Goal: Task Accomplishment & Management: Manage account settings

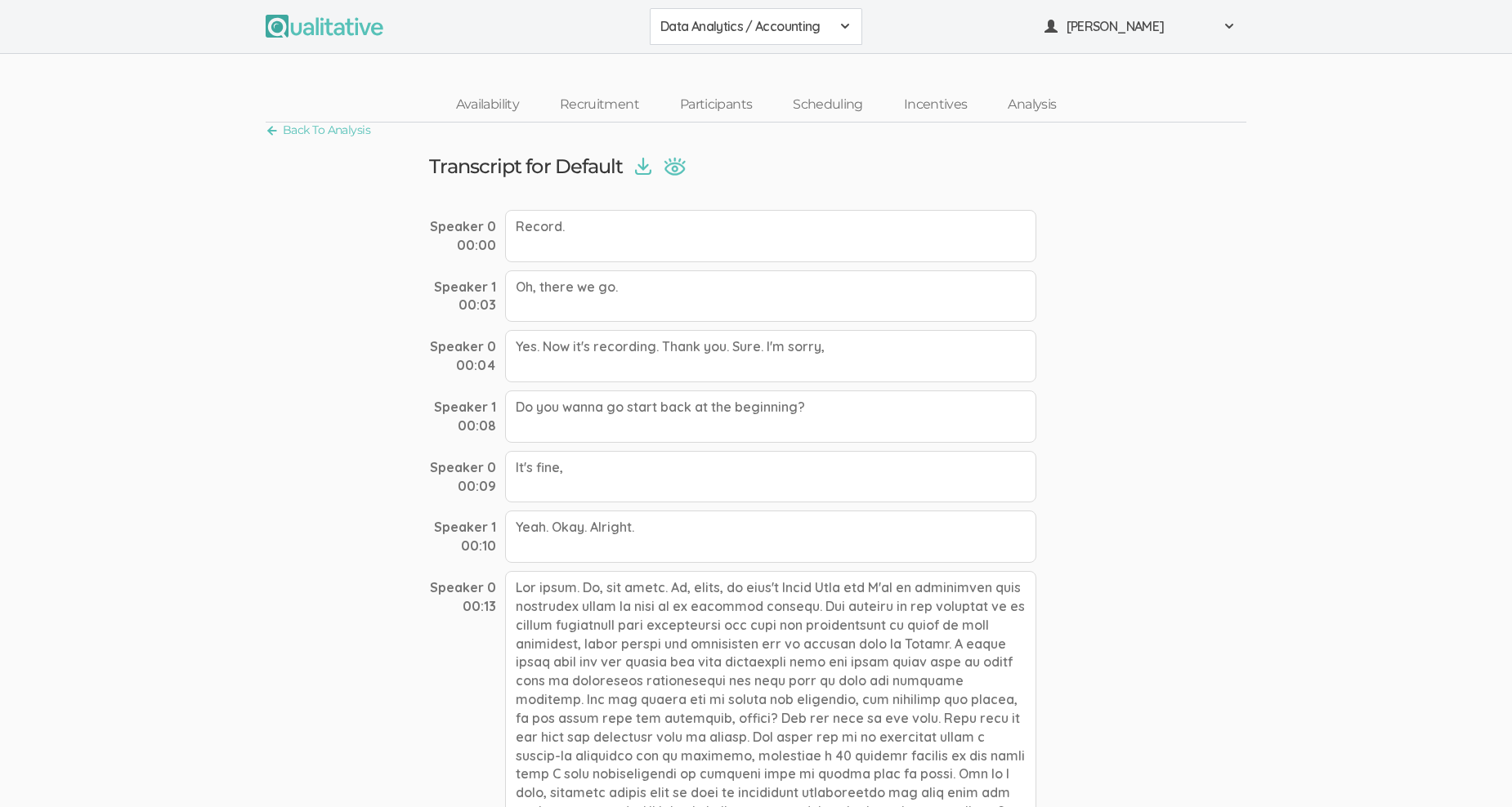
click at [675, 164] on img at bounding box center [674, 165] width 22 height 18
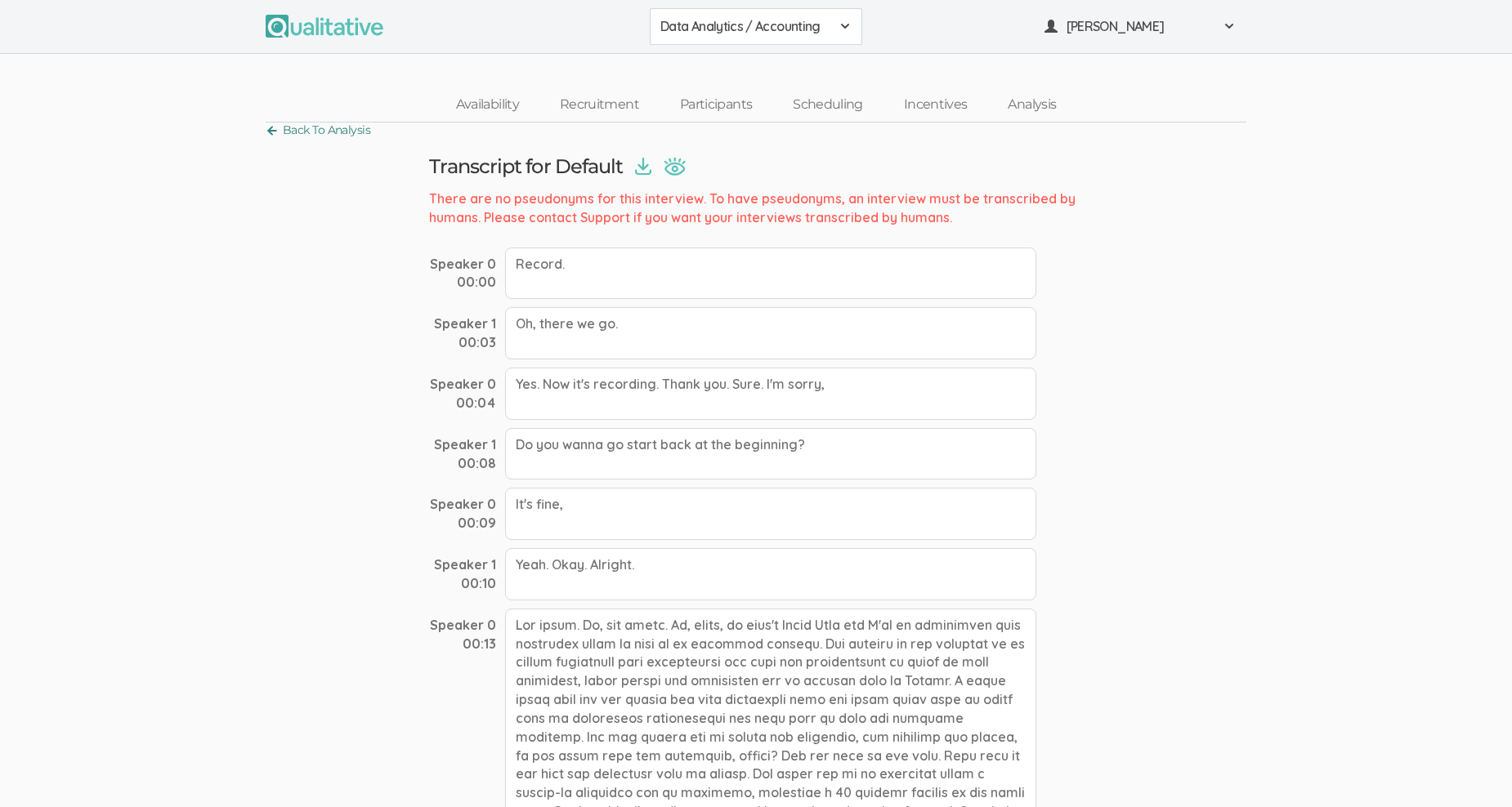
click at [278, 126] on link "Back To Analysis" at bounding box center [317, 130] width 104 height 22
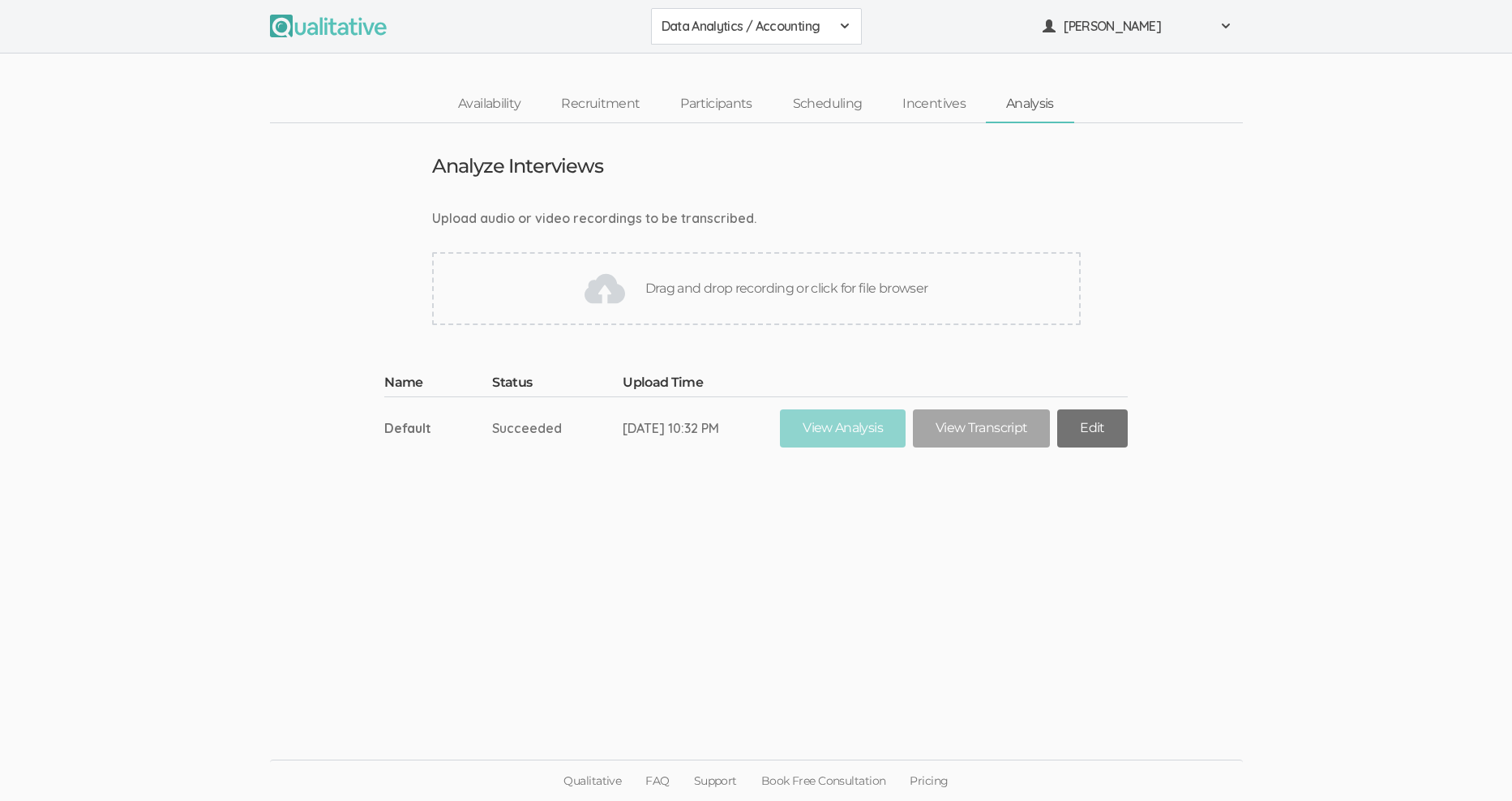
click at [1106, 426] on link "Edit" at bounding box center [1092, 428] width 69 height 38
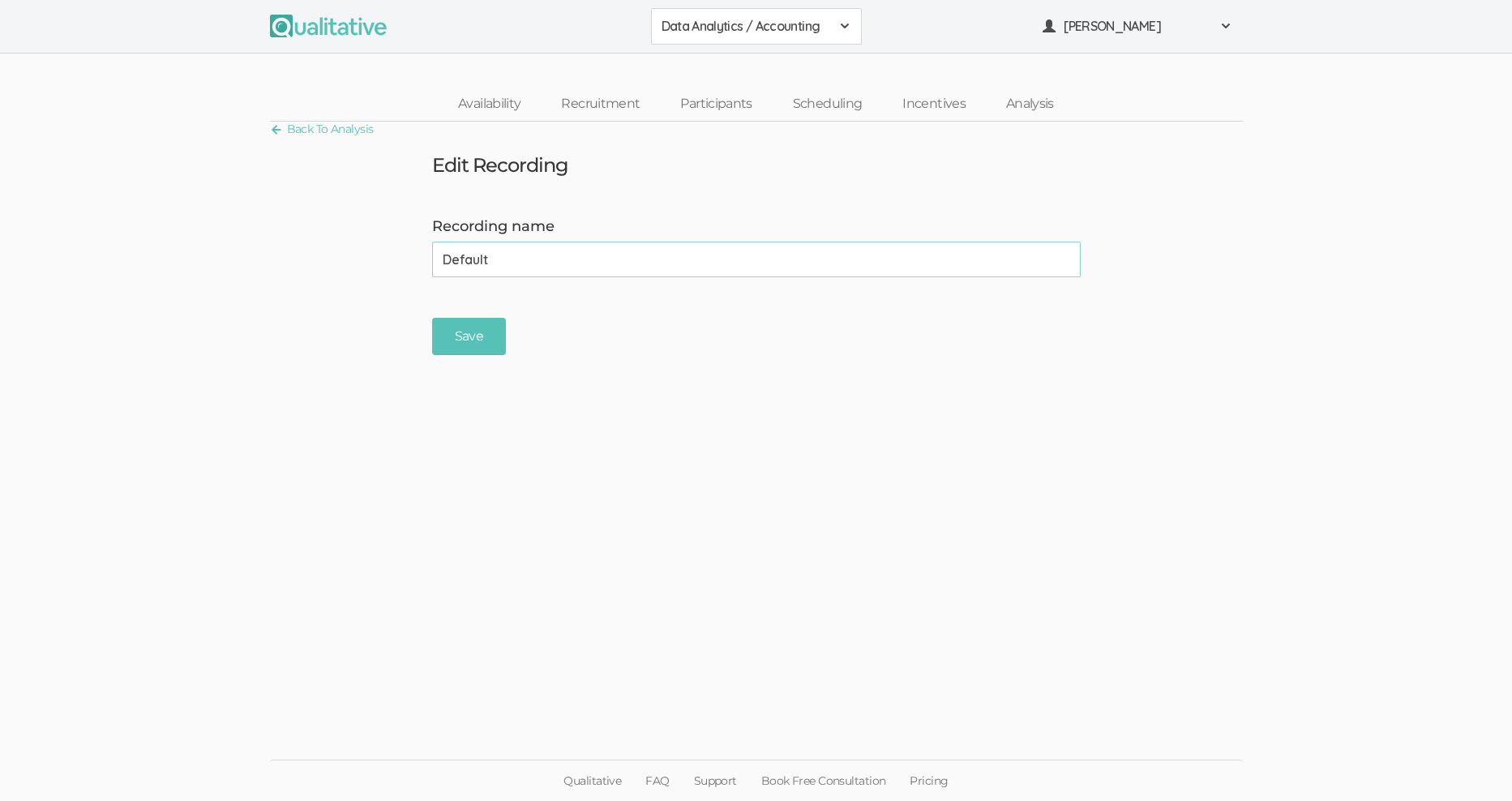
drag, startPoint x: 513, startPoint y: 261, endPoint x: 389, endPoint y: 263, distance: 124.0
click at [389, 263] on form "Recording name Default (success) Save" at bounding box center [756, 286] width 1512 height 140
type input "[PERSON_NAME]"
click at [492, 336] on input "Save" at bounding box center [468, 337] width 74 height 38
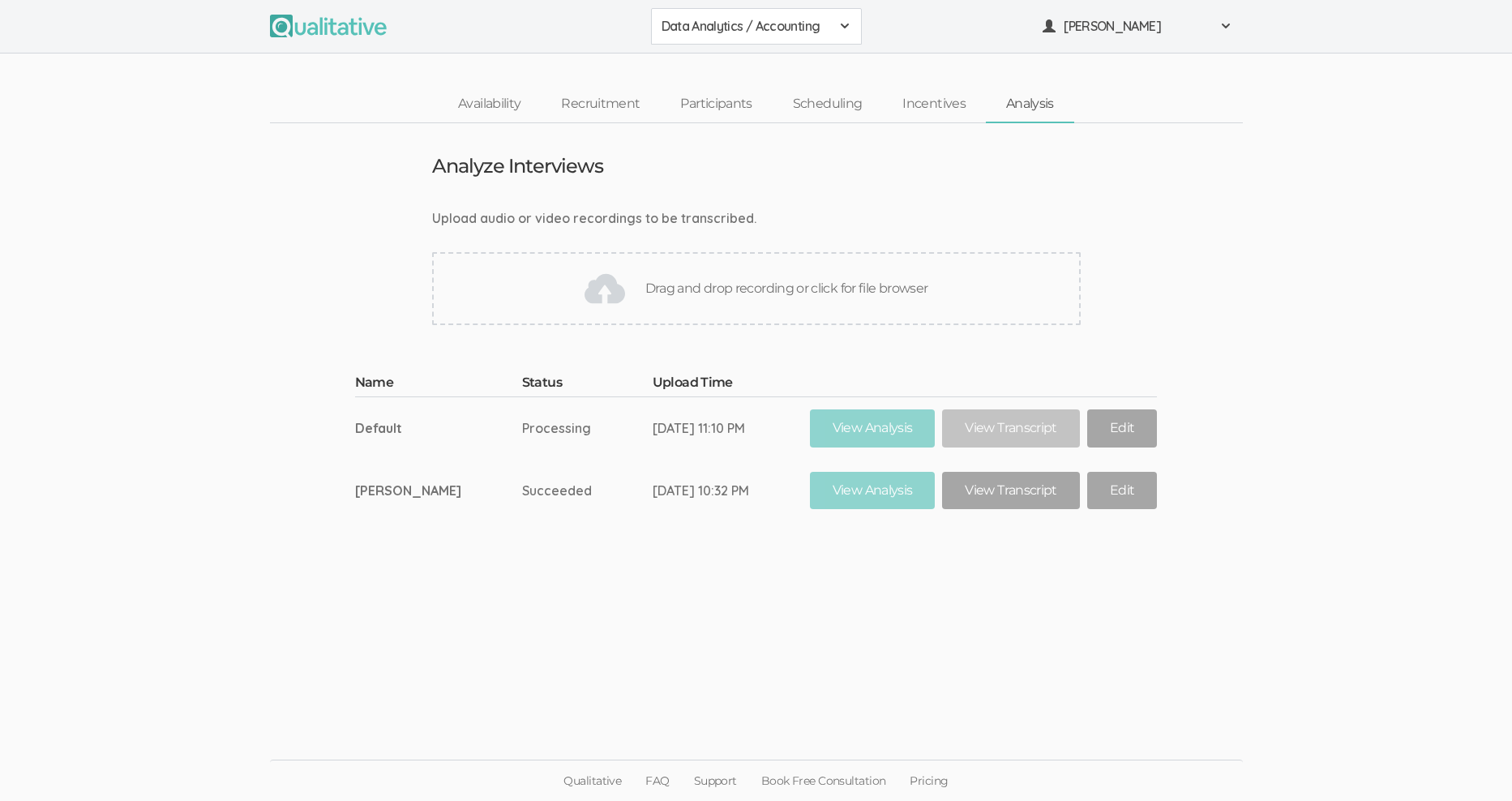
click at [1205, 266] on ui-view "Upload audio or video recordings to be transcribed. Drag and drop recording or …" at bounding box center [756, 267] width 1512 height 116
click at [1012, 425] on link "View Transcript" at bounding box center [1010, 428] width 137 height 38
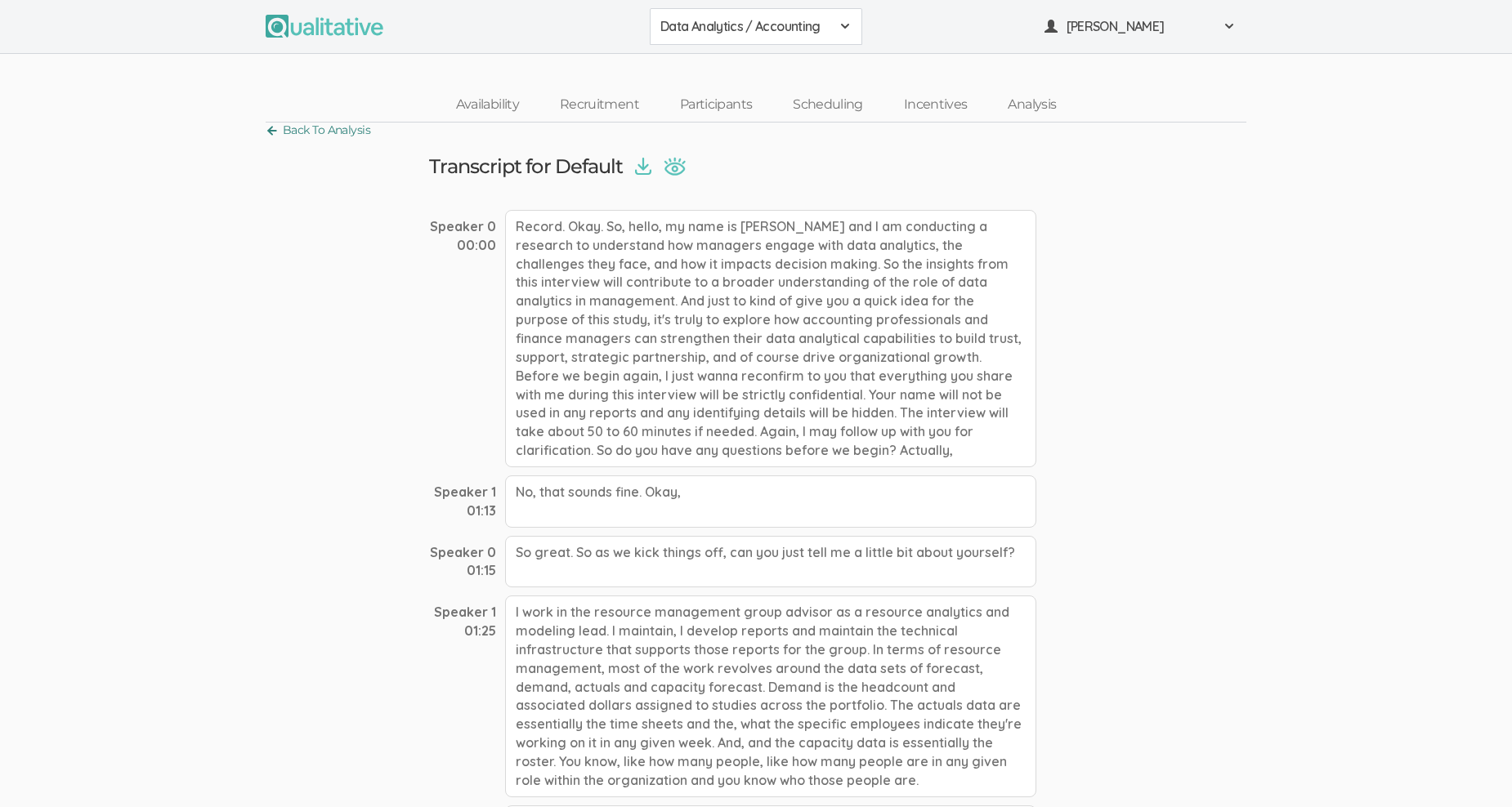
click at [266, 126] on link "Back To Analysis" at bounding box center [317, 130] width 104 height 22
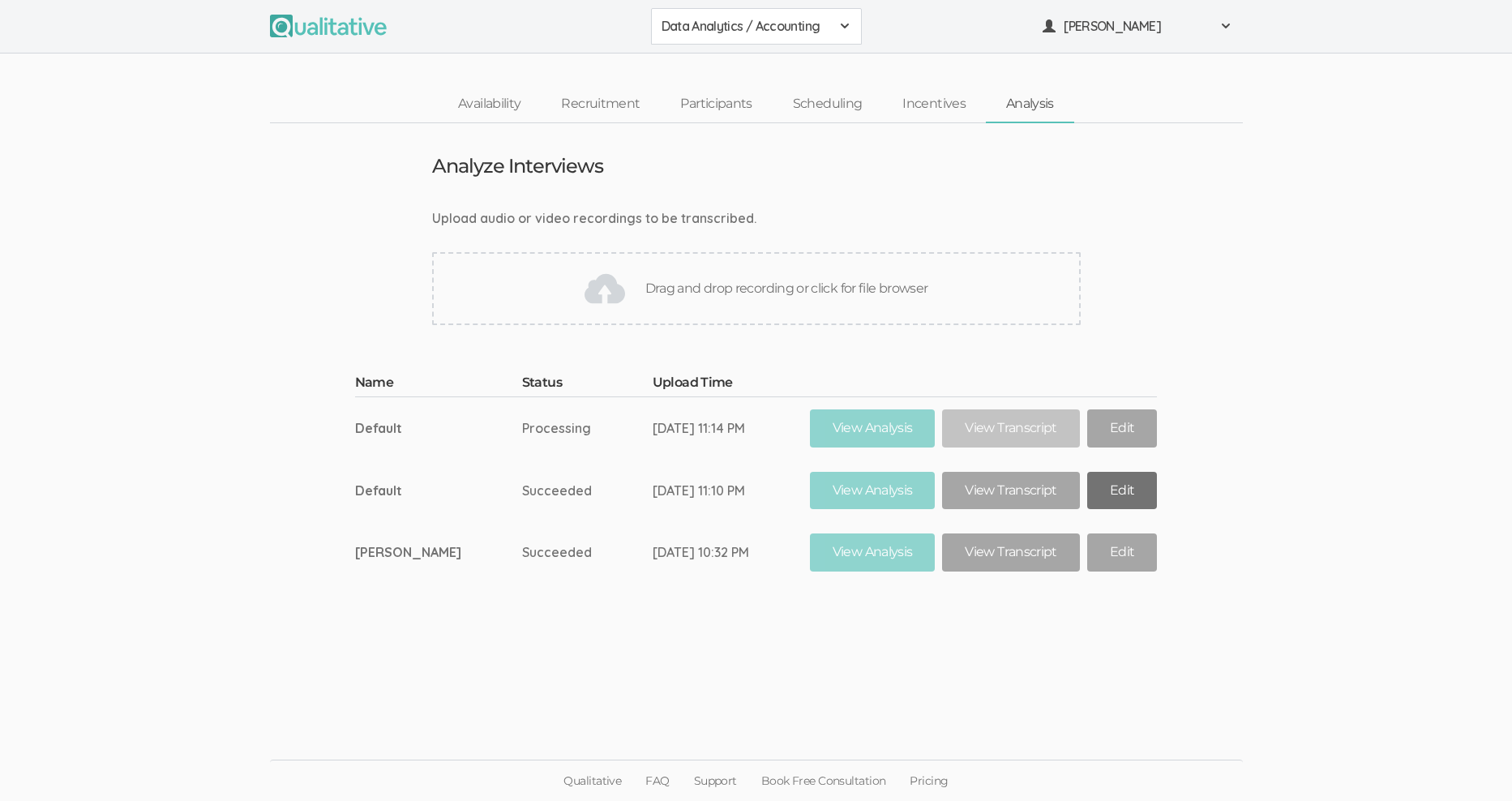
click at [1127, 484] on link "Edit" at bounding box center [1122, 491] width 69 height 38
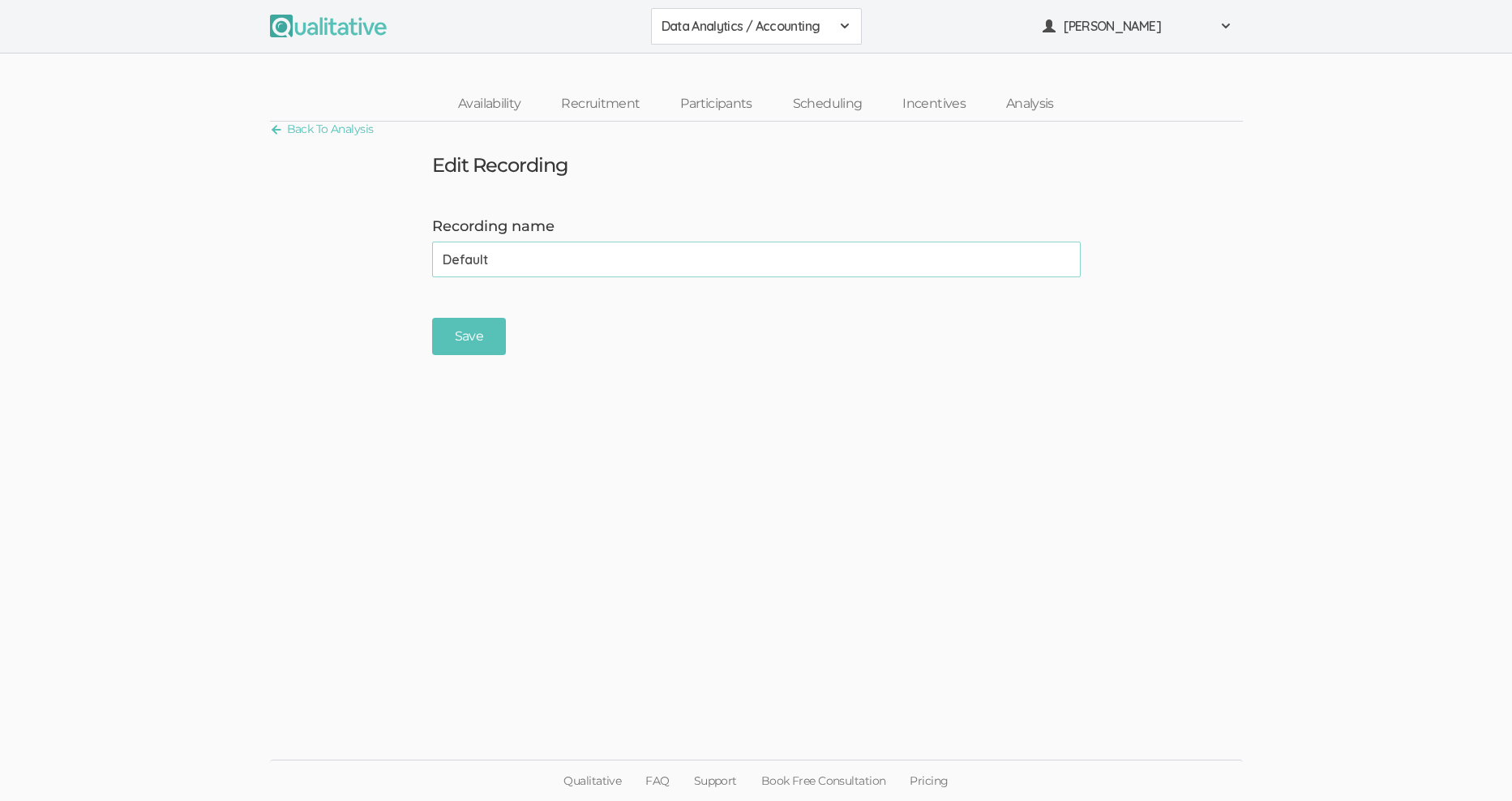
drag, startPoint x: 415, startPoint y: 267, endPoint x: 371, endPoint y: 261, distance: 44.4
click at [369, 267] on form "Recording name Default (success) Save" at bounding box center [756, 286] width 1512 height 140
type input "[PERSON_NAME]"
click at [474, 334] on input "Save" at bounding box center [468, 337] width 74 height 38
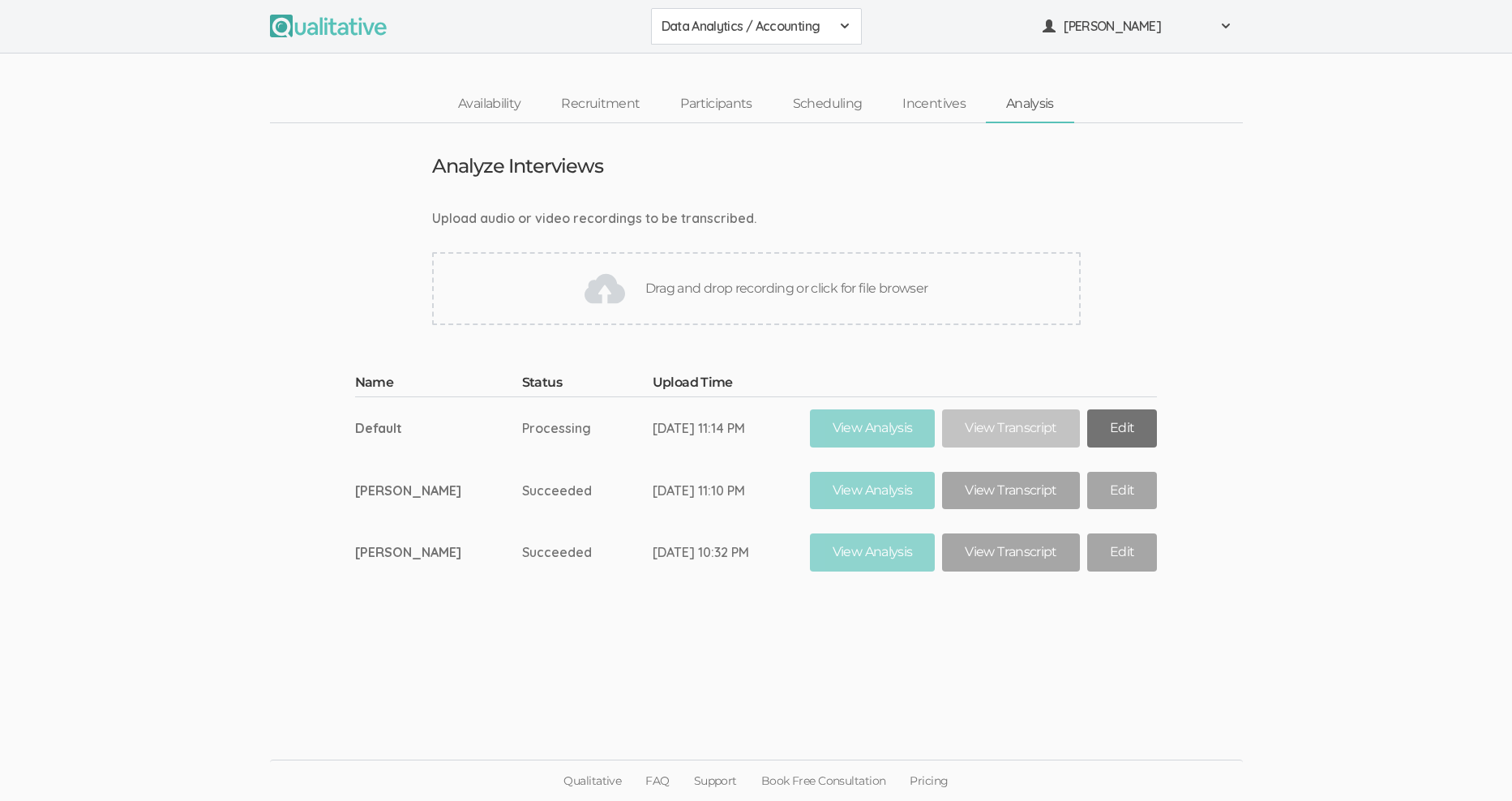
click at [1135, 426] on link "Edit" at bounding box center [1122, 428] width 69 height 38
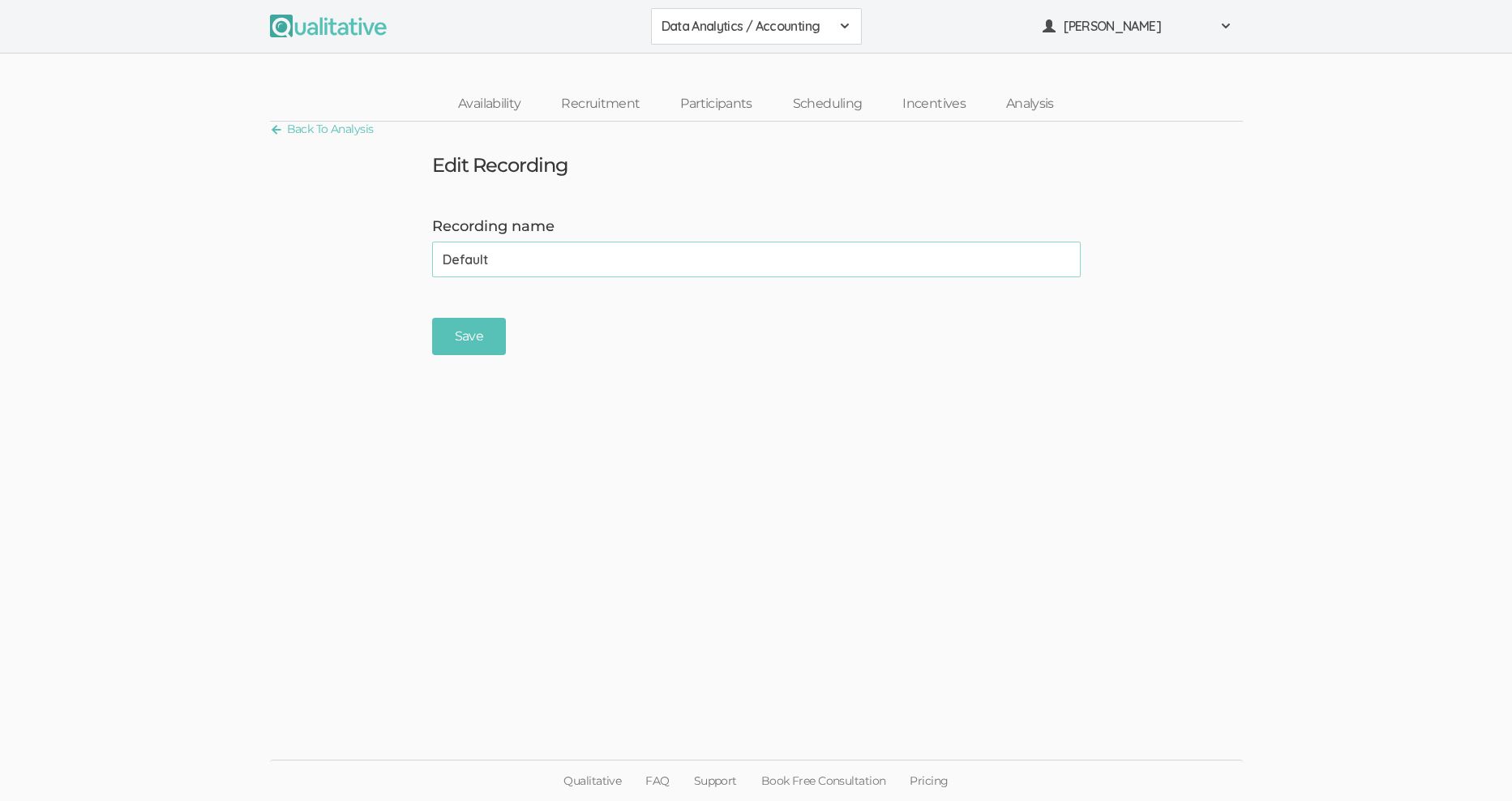
drag, startPoint x: 516, startPoint y: 257, endPoint x: 353, endPoint y: 238, distance: 164.1
click at [353, 238] on form "Recording name Default (success) Save" at bounding box center [756, 286] width 1512 height 140
type input "[PERSON_NAME]"
click at [476, 344] on input "Save" at bounding box center [468, 337] width 74 height 38
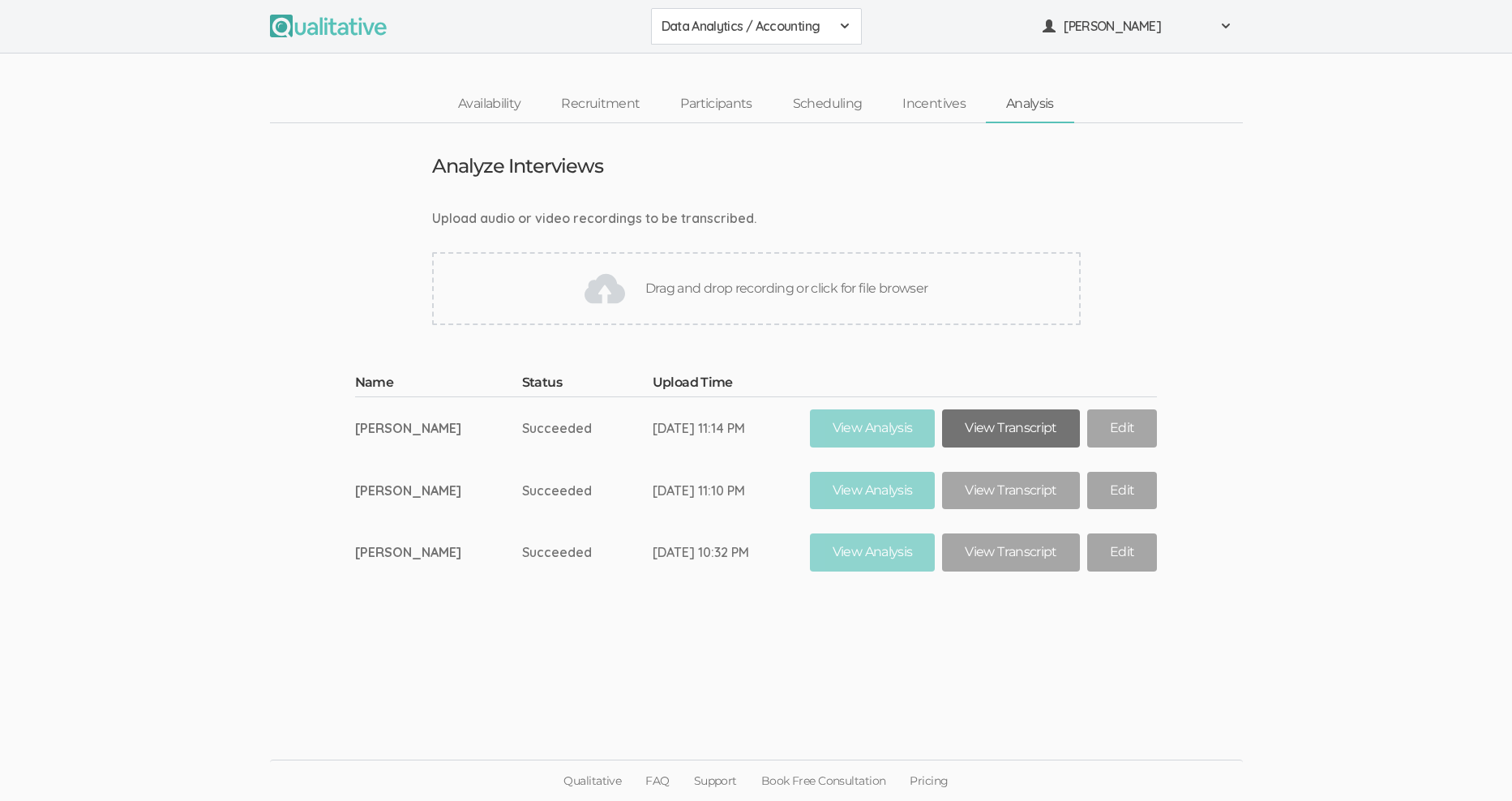
click at [990, 427] on link "View Transcript" at bounding box center [1010, 428] width 137 height 38
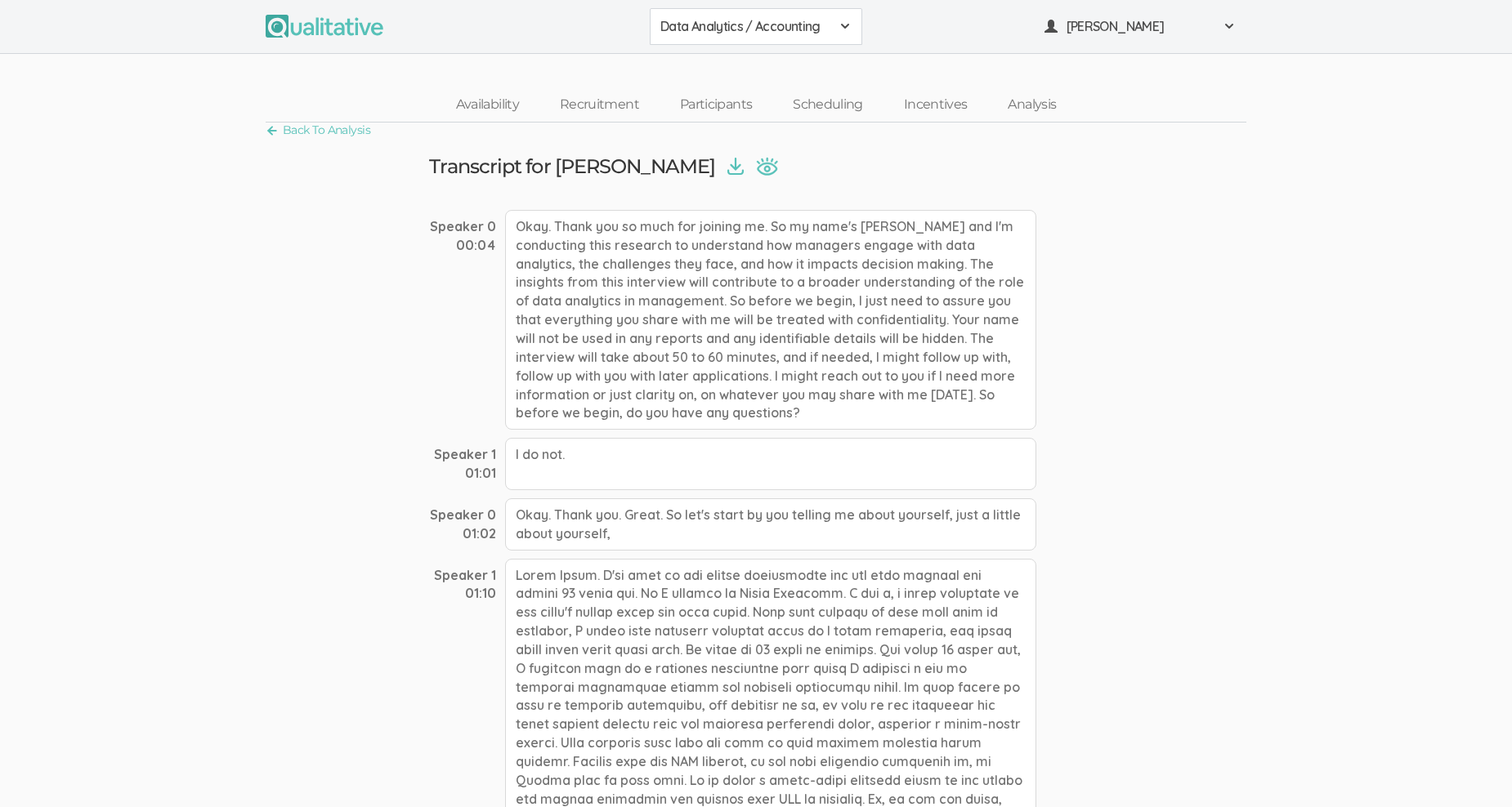
click at [728, 165] on img at bounding box center [735, 166] width 17 height 18
click at [721, 102] on link "Participants" at bounding box center [715, 105] width 113 height 35
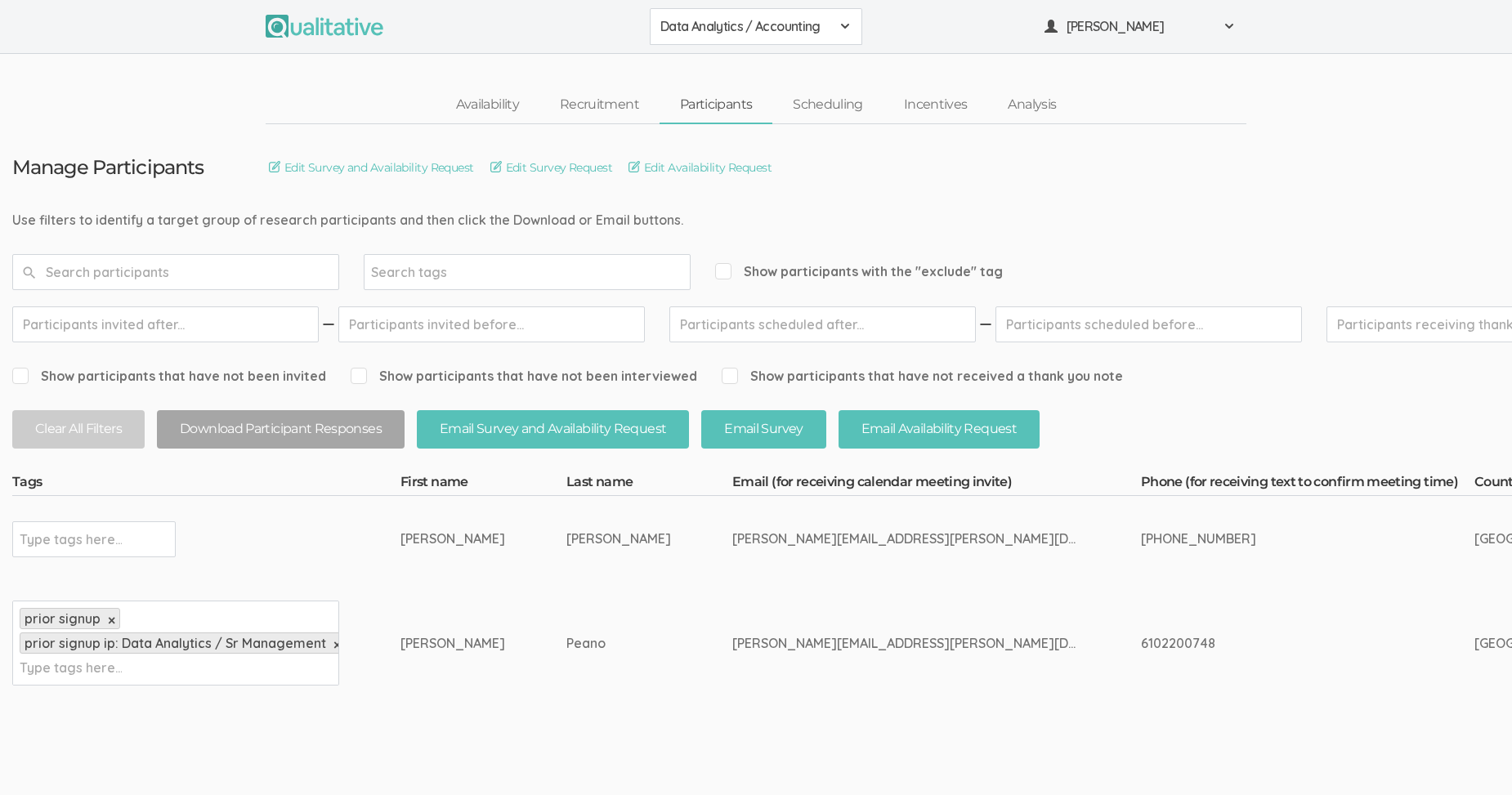
click at [840, 24] on span at bounding box center [845, 25] width 13 height 13
click at [783, 96] on span "Data Analytics / Sr Management" at bounding box center [756, 101] width 191 height 18
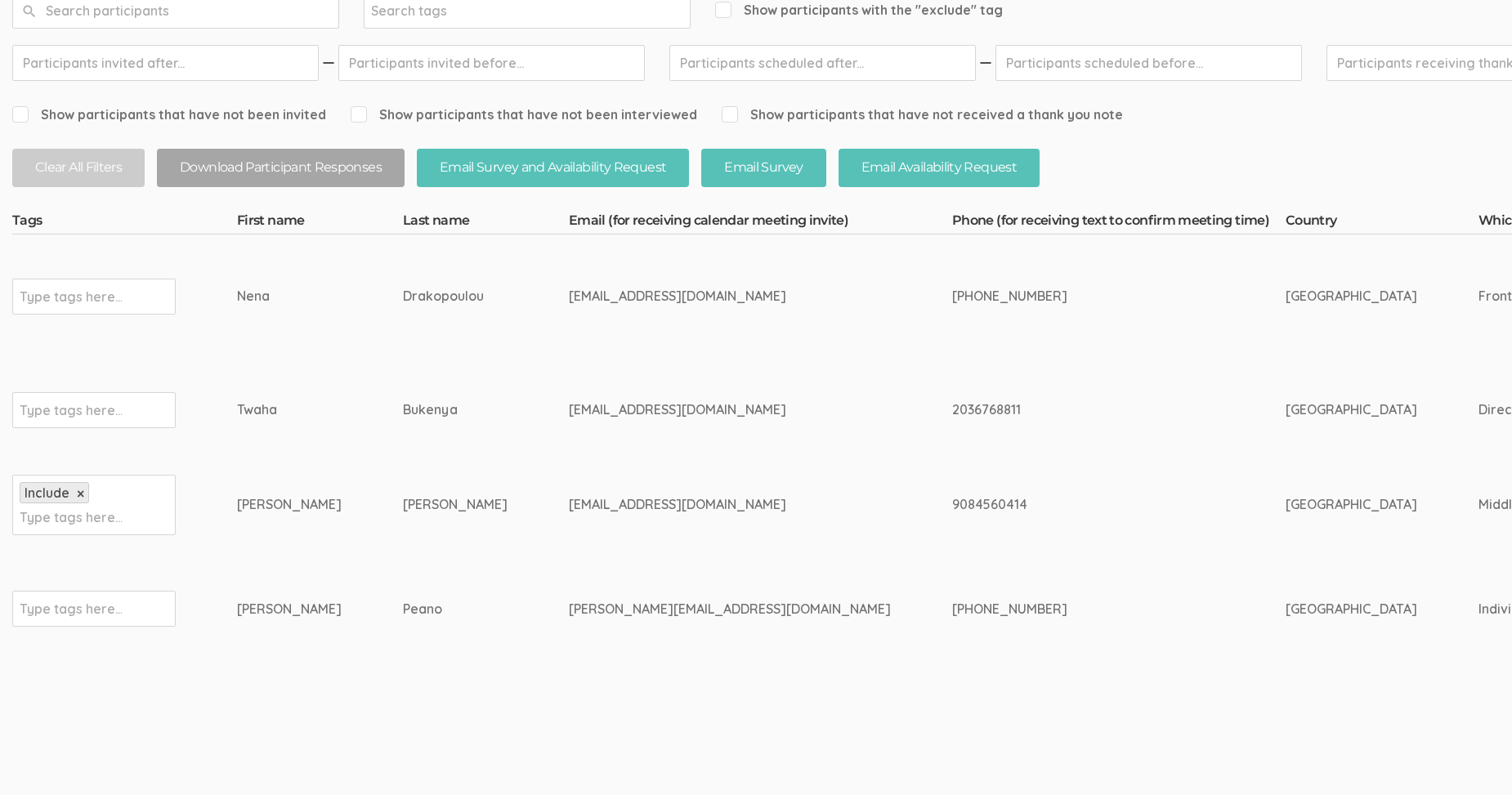
scroll to position [325, 0]
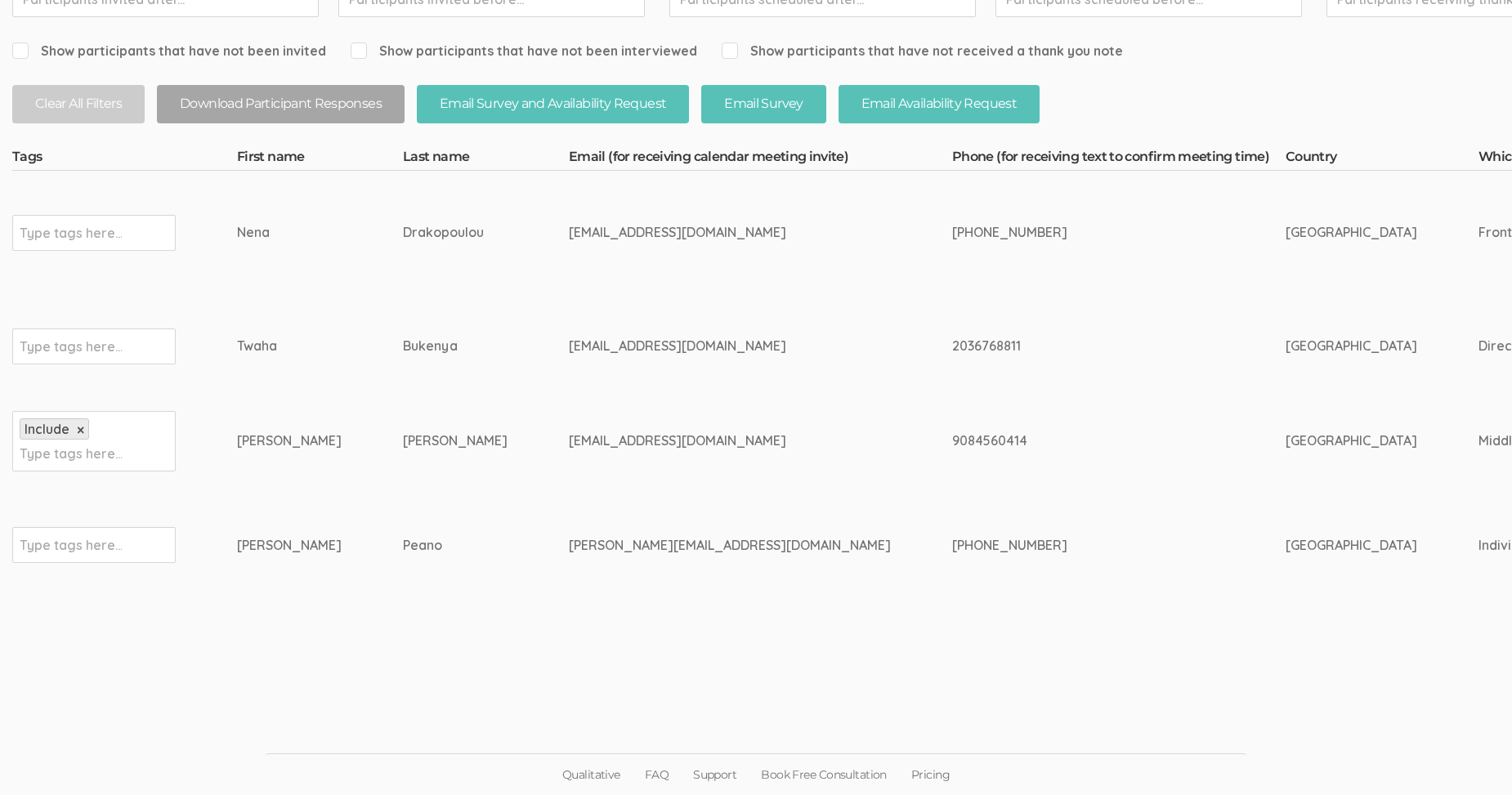
drag, startPoint x: 645, startPoint y: 545, endPoint x: 480, endPoint y: 549, distance: 165.0
click at [569, 549] on div "[PERSON_NAME][EMAIL_ADDRESS][DOMAIN_NAME]" at bounding box center [730, 545] width 322 height 18
copy div "[PERSON_NAME][EMAIL_ADDRESS][DOMAIN_NAME]"
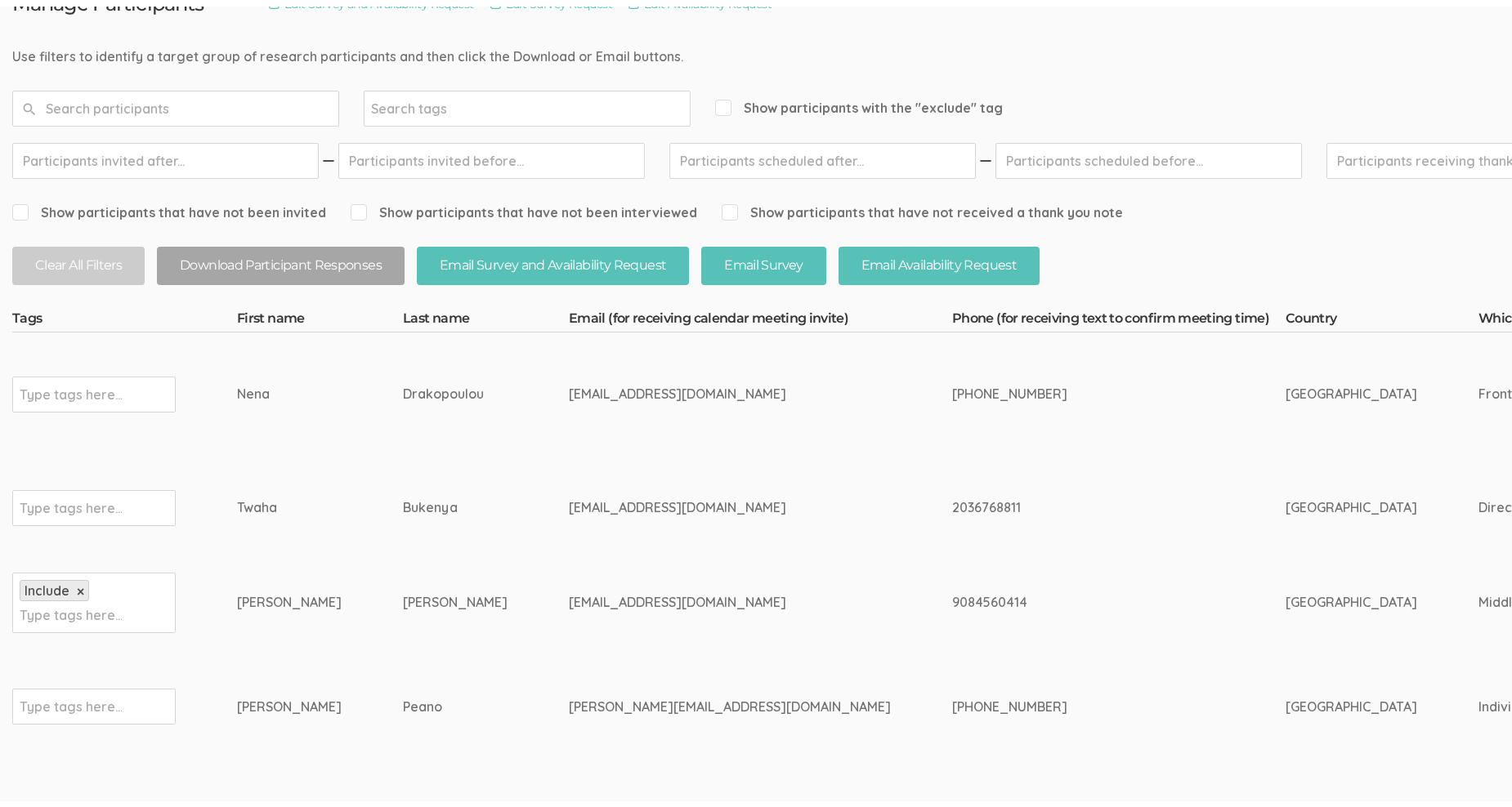
scroll to position [0, 0]
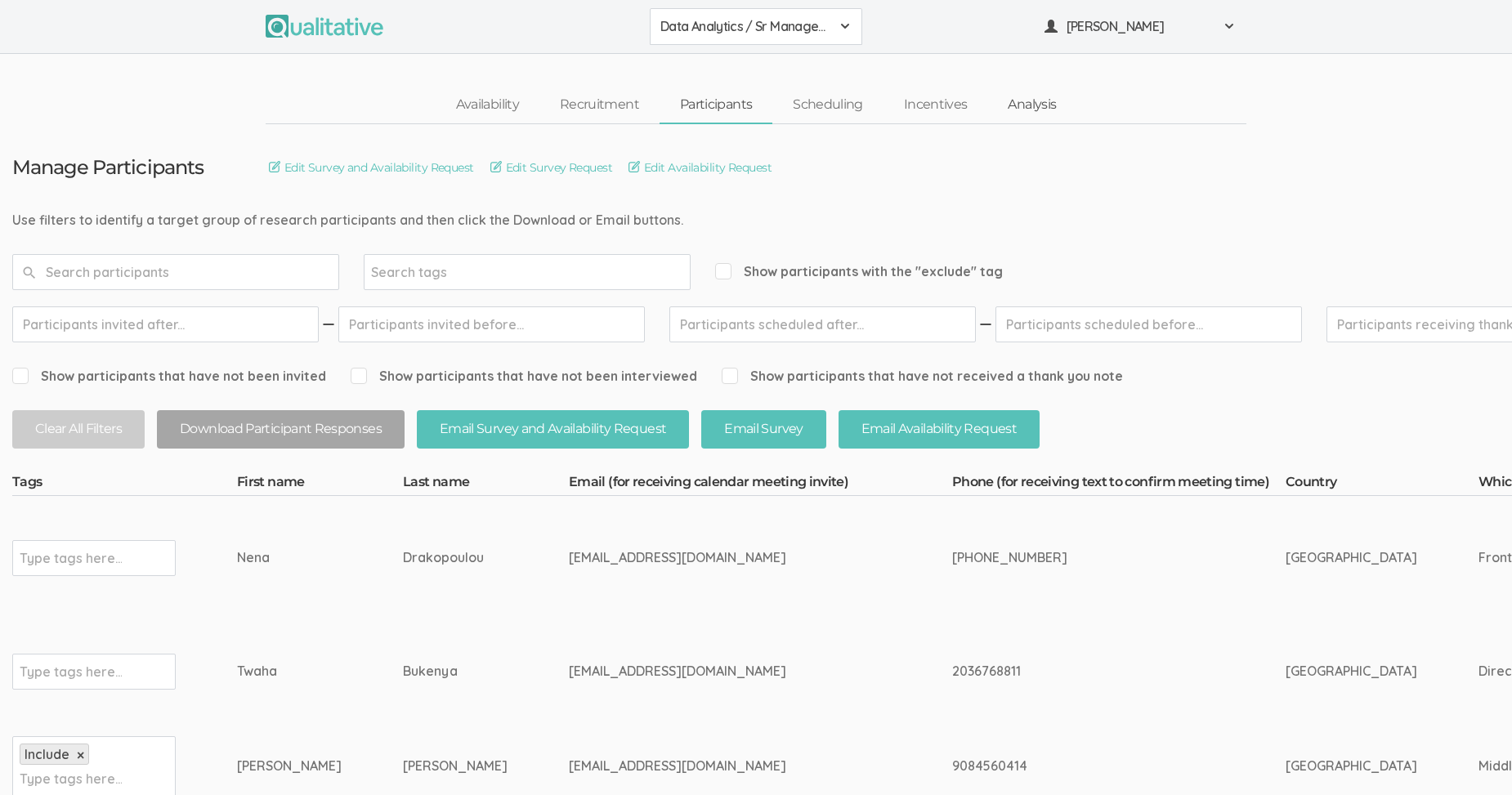
click at [1029, 105] on link "Analysis" at bounding box center [1031, 105] width 89 height 35
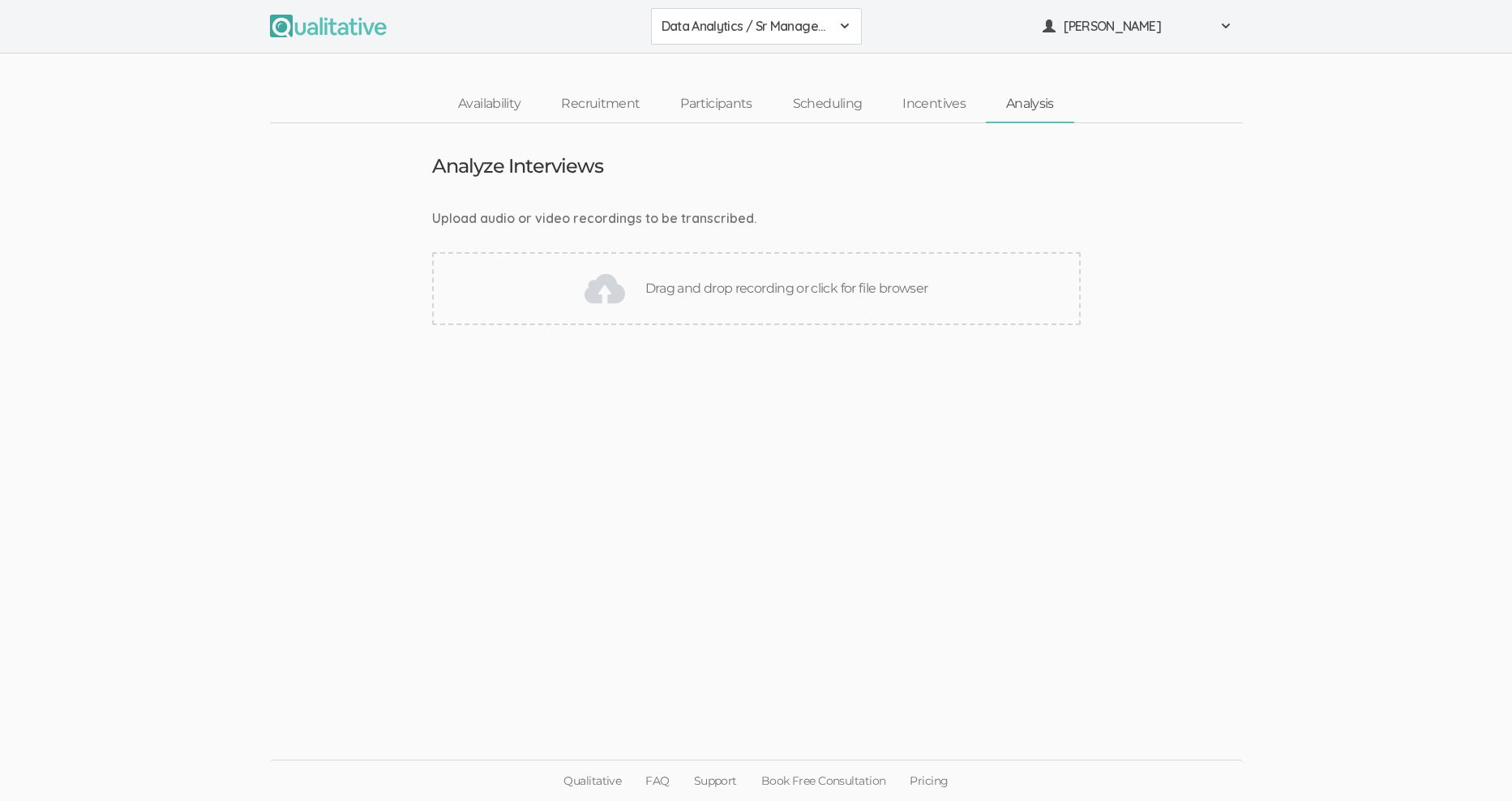
click at [836, 23] on div "Data Analytics / Sr Management" at bounding box center [756, 26] width 189 height 18
click at [811, 65] on span "Data Analytics / Accounting" at bounding box center [756, 62] width 189 height 18
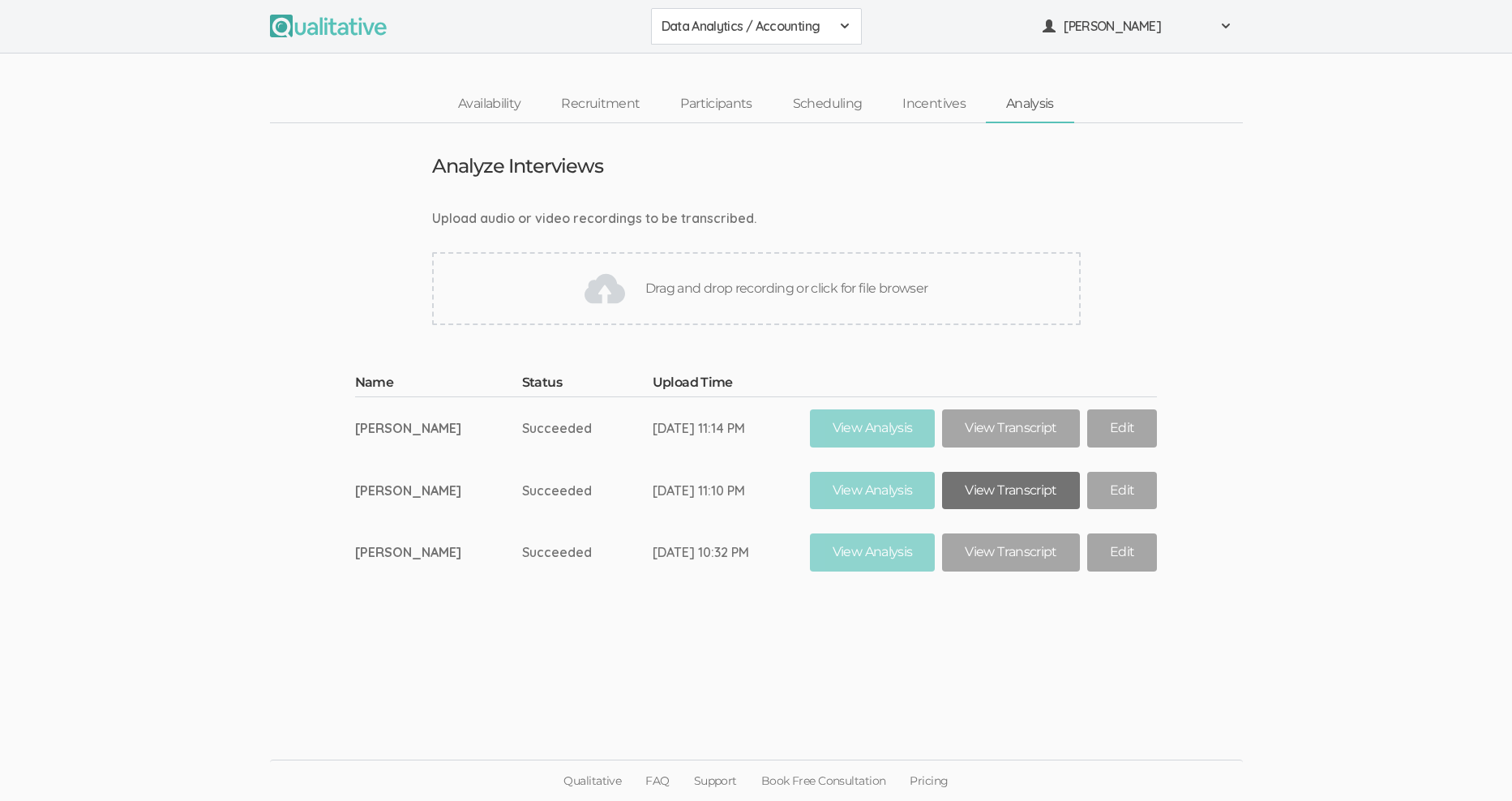
click at [1000, 482] on link "View Transcript" at bounding box center [1010, 491] width 137 height 38
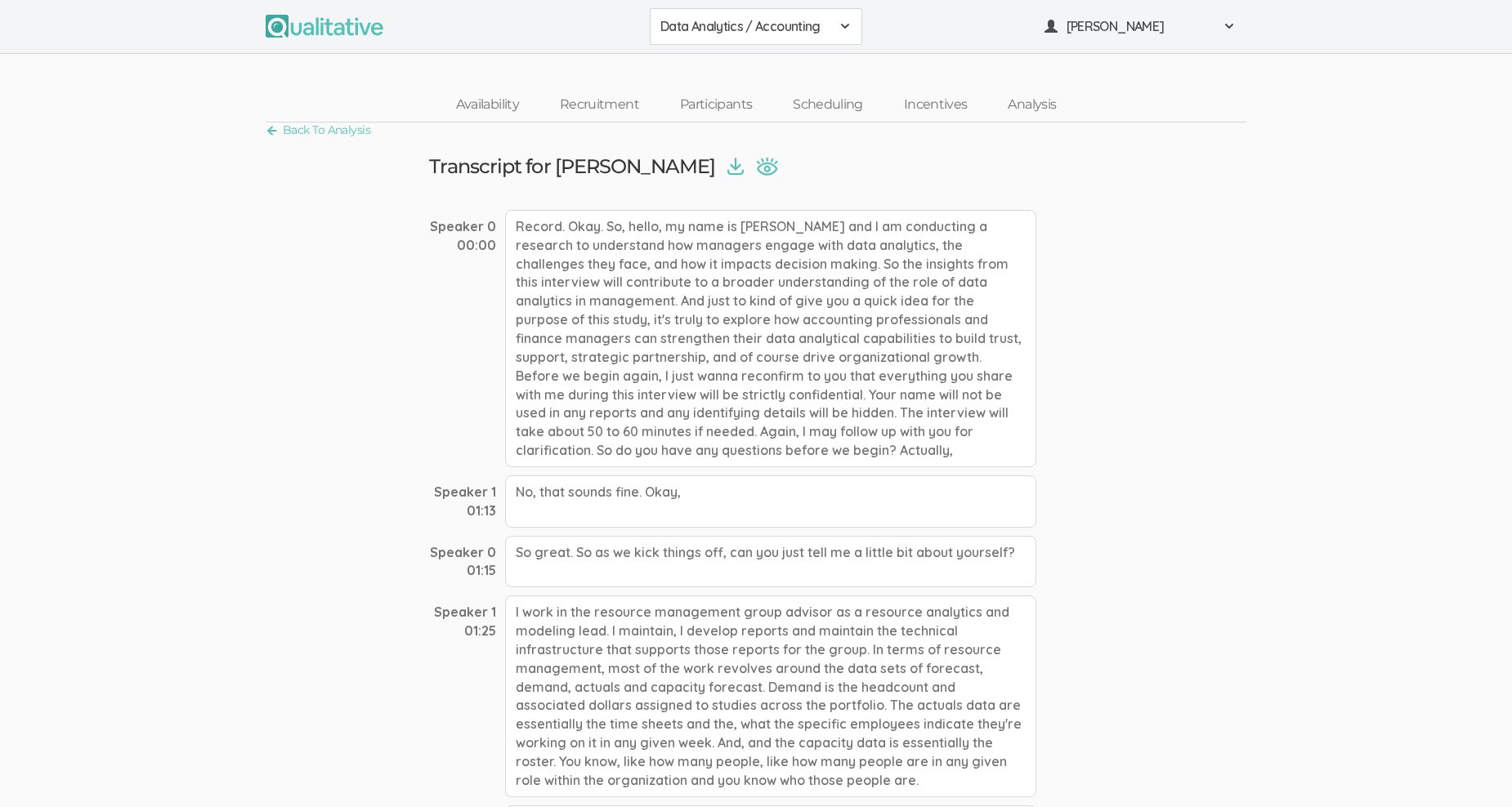
click at [728, 163] on img at bounding box center [735, 166] width 17 height 18
